Goal: Task Accomplishment & Management: Use online tool/utility

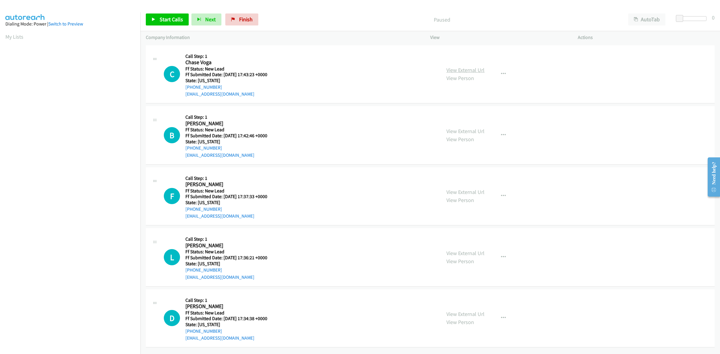
click at [469, 70] on link "View External Url" at bounding box center [465, 70] width 38 height 7
click at [470, 130] on link "View External Url" at bounding box center [465, 131] width 38 height 7
click at [468, 190] on link "View External Url" at bounding box center [465, 192] width 38 height 7
click at [471, 253] on link "View External Url" at bounding box center [465, 253] width 38 height 7
click at [472, 311] on link "View External Url" at bounding box center [465, 314] width 38 height 7
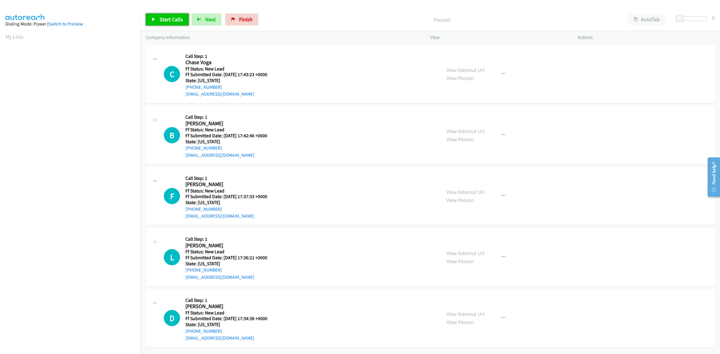
click at [172, 21] on span "Start Calls" at bounding box center [171, 19] width 23 height 7
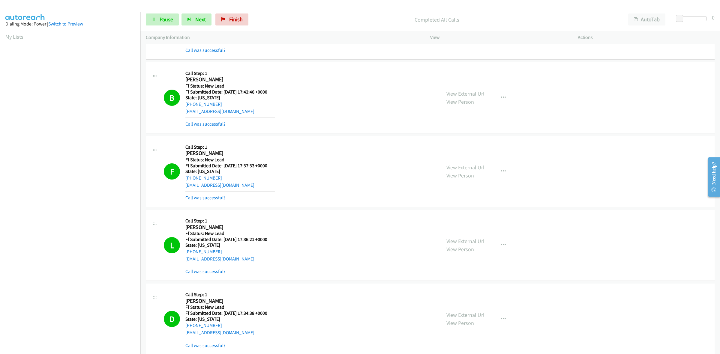
scroll to position [87, 0]
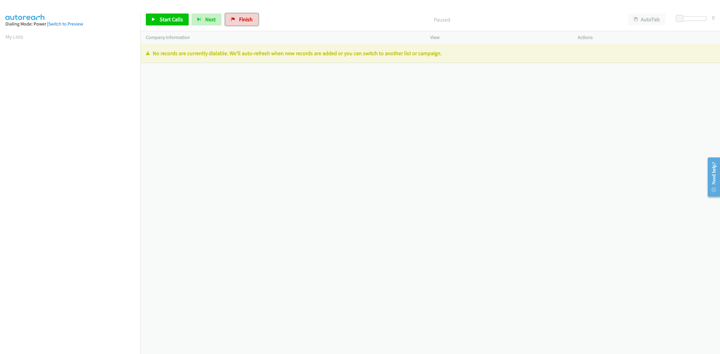
drag, startPoint x: 245, startPoint y: 14, endPoint x: 472, endPoint y: 37, distance: 228.2
click at [245, 14] on link "Finish" at bounding box center [241, 20] width 33 height 12
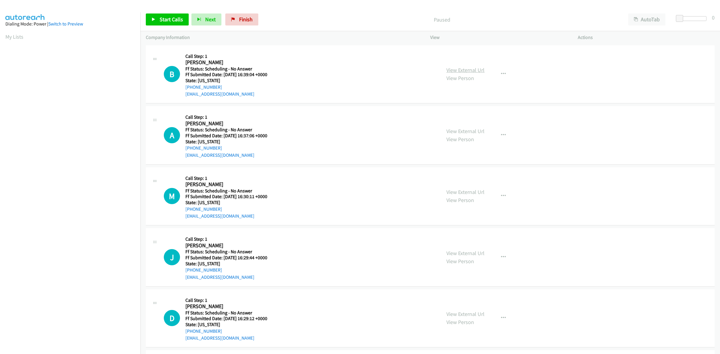
click at [463, 71] on link "View External Url" at bounding box center [465, 70] width 38 height 7
click at [654, 18] on button "AutoTab" at bounding box center [646, 20] width 37 height 12
click at [173, 20] on span "Start Calls" at bounding box center [171, 19] width 23 height 7
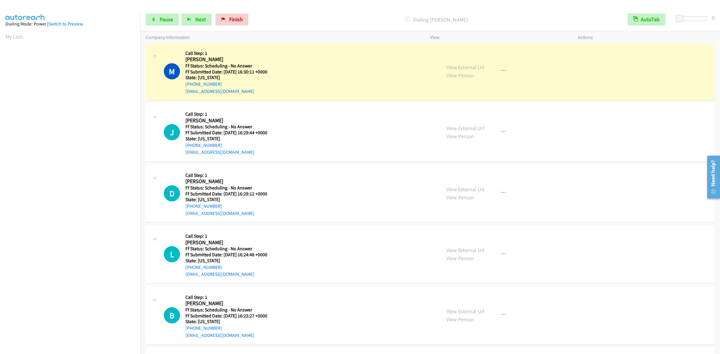
scroll to position [150, 0]
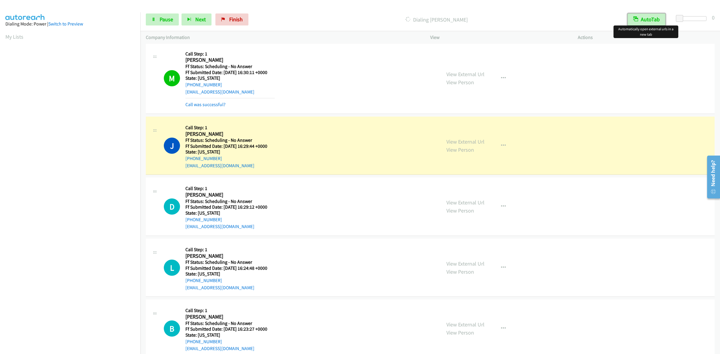
click at [639, 19] on button "AutoTab" at bounding box center [647, 20] width 38 height 12
click at [480, 201] on link "View External Url" at bounding box center [465, 202] width 38 height 7
click at [469, 263] on link "View External Url" at bounding box center [465, 263] width 38 height 7
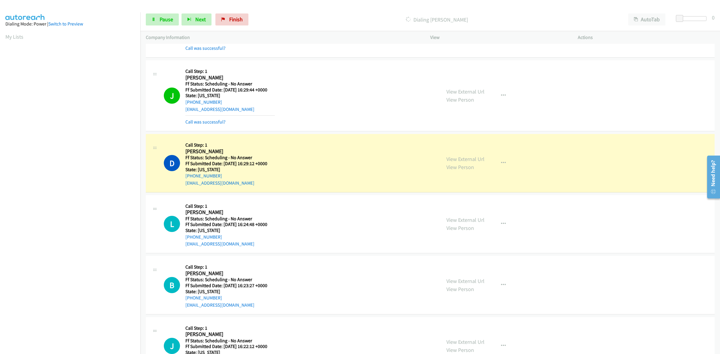
scroll to position [263, 0]
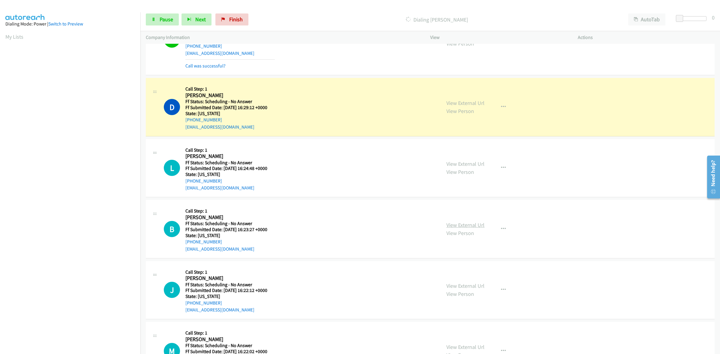
click at [463, 227] on link "View External Url" at bounding box center [465, 225] width 38 height 7
click at [456, 286] on link "View External Url" at bounding box center [465, 286] width 38 height 7
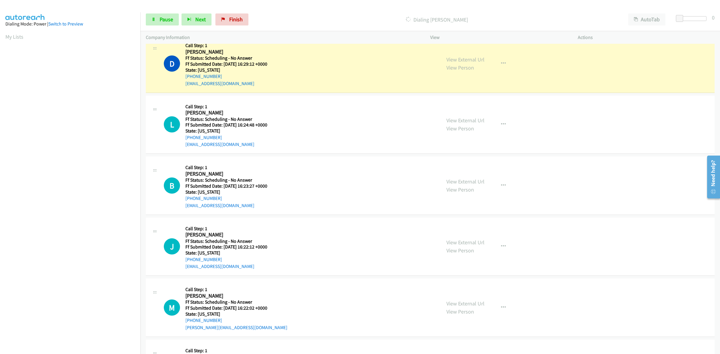
scroll to position [300, 0]
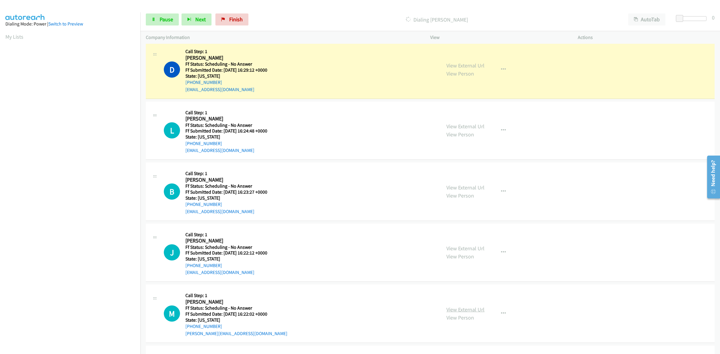
click at [470, 312] on link "View External Url" at bounding box center [465, 309] width 38 height 7
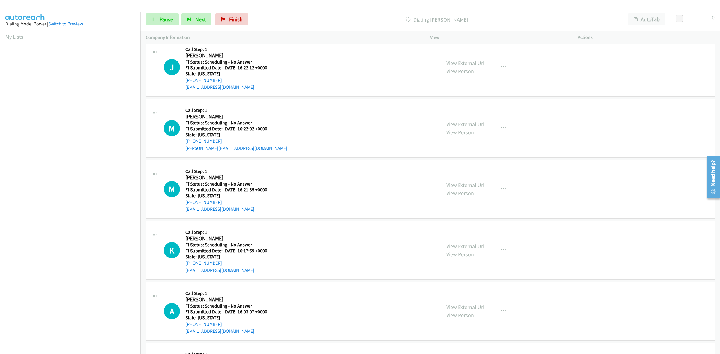
scroll to position [488, 0]
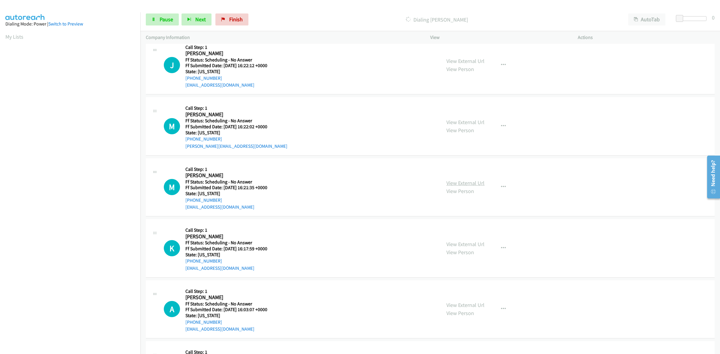
click at [453, 182] on link "View External Url" at bounding box center [465, 183] width 38 height 7
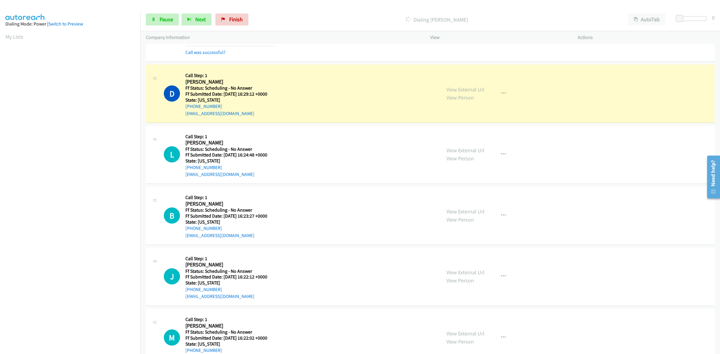
scroll to position [263, 0]
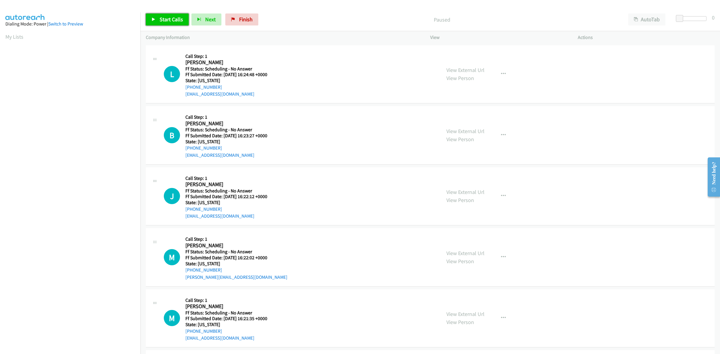
click at [173, 18] on span "Start Calls" at bounding box center [171, 19] width 23 height 7
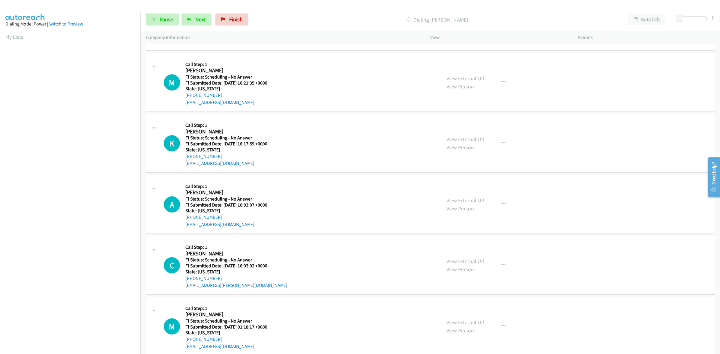
scroll to position [225, 0]
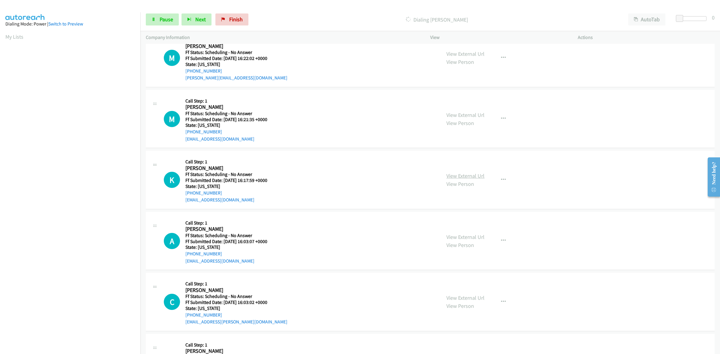
click at [476, 175] on link "View External Url" at bounding box center [465, 176] width 38 height 7
click at [472, 238] on link "View External Url" at bounding box center [465, 237] width 38 height 7
click at [467, 301] on link "View External Url" at bounding box center [465, 298] width 38 height 7
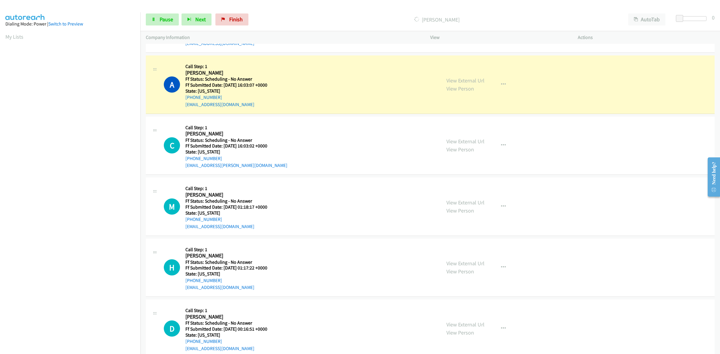
scroll to position [422, 0]
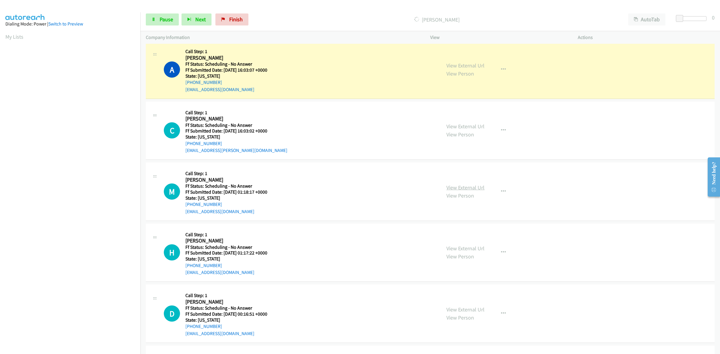
click at [458, 184] on link "View External Url" at bounding box center [465, 187] width 38 height 7
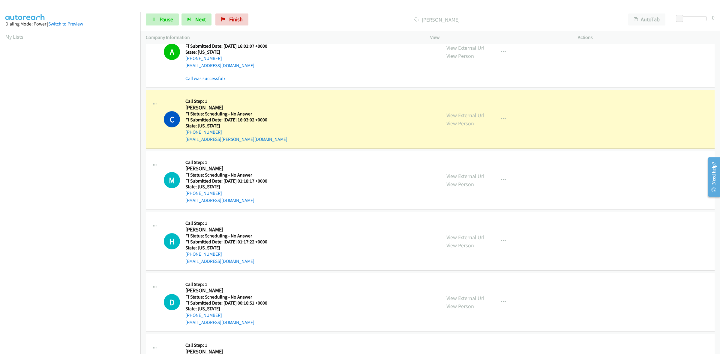
scroll to position [460, 0]
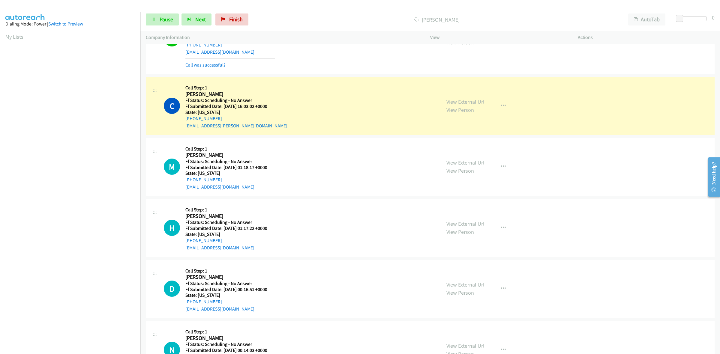
click at [471, 226] on link "View External Url" at bounding box center [465, 224] width 38 height 7
click at [479, 283] on link "View External Url" at bounding box center [465, 284] width 38 height 7
click at [467, 348] on link "View External Url" at bounding box center [465, 346] width 38 height 7
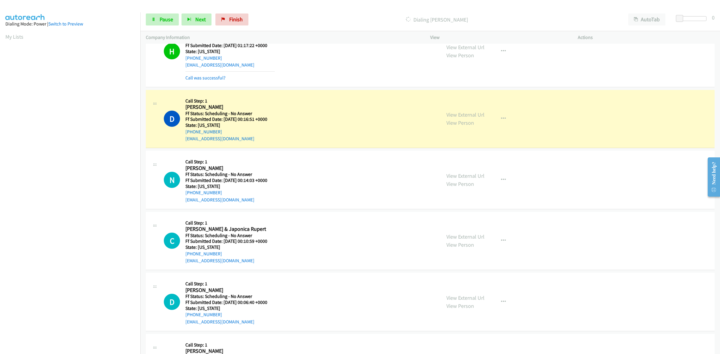
scroll to position [760, 0]
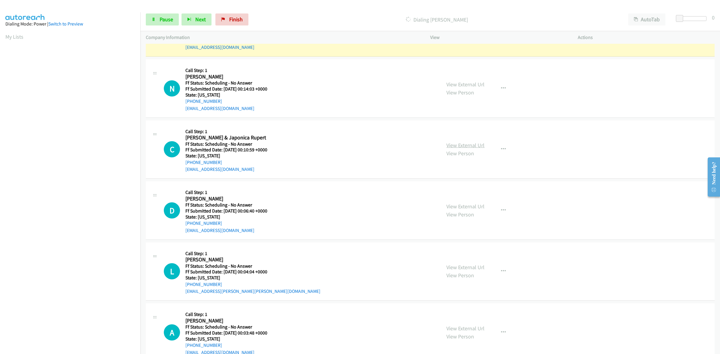
click at [467, 143] on link "View External Url" at bounding box center [465, 145] width 38 height 7
click at [475, 209] on link "View External Url" at bounding box center [465, 206] width 38 height 7
click at [468, 270] on link "View External Url" at bounding box center [465, 267] width 38 height 7
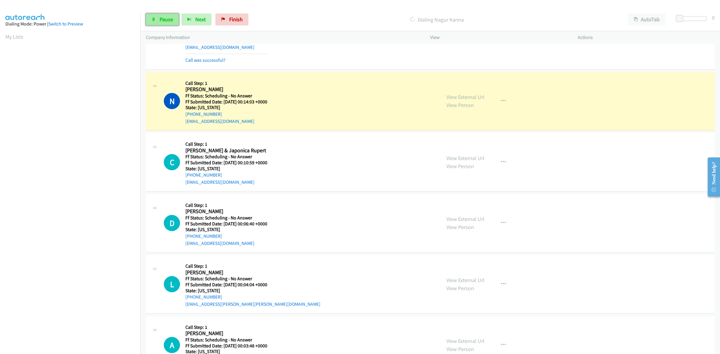
click at [163, 17] on span "Pause" at bounding box center [167, 19] width 14 height 7
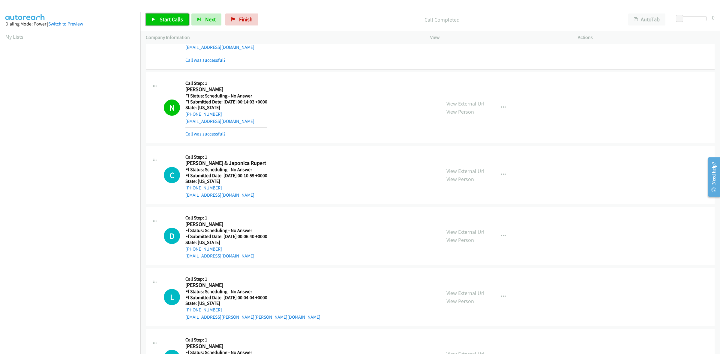
click at [164, 17] on span "Start Calls" at bounding box center [171, 19] width 23 height 7
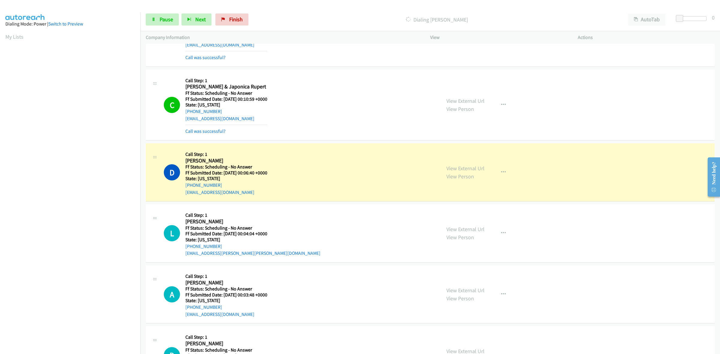
scroll to position [947, 0]
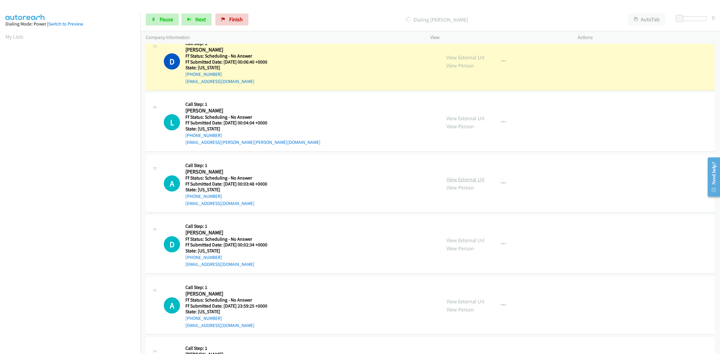
click at [468, 182] on link "View External Url" at bounding box center [465, 179] width 38 height 7
click at [169, 17] on span "Pause" at bounding box center [167, 19] width 14 height 7
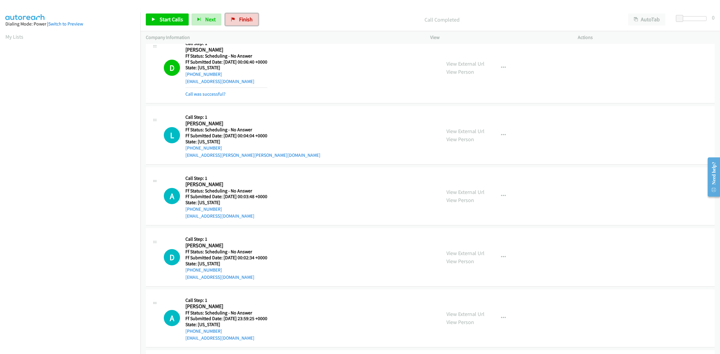
click at [242, 23] on span "Finish" at bounding box center [246, 19] width 14 height 7
